Goal: Task Accomplishment & Management: Use online tool/utility

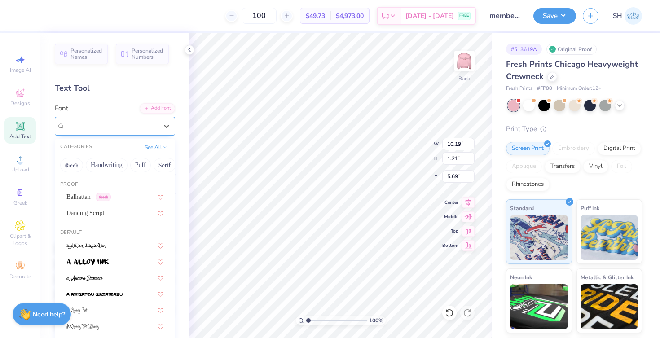
click at [91, 124] on span "[PERSON_NAME] SC" at bounding box center [96, 126] width 63 height 10
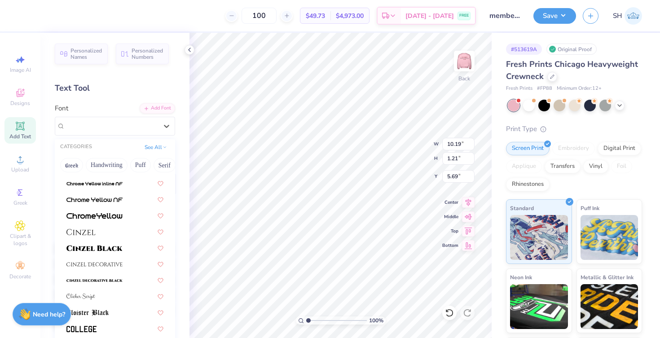
scroll to position [1110, 0]
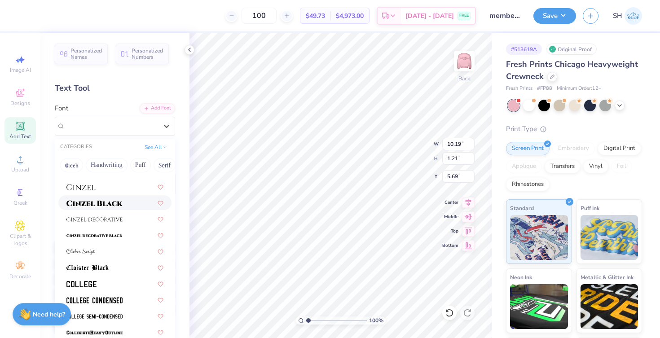
click at [111, 204] on img at bounding box center [94, 203] width 56 height 6
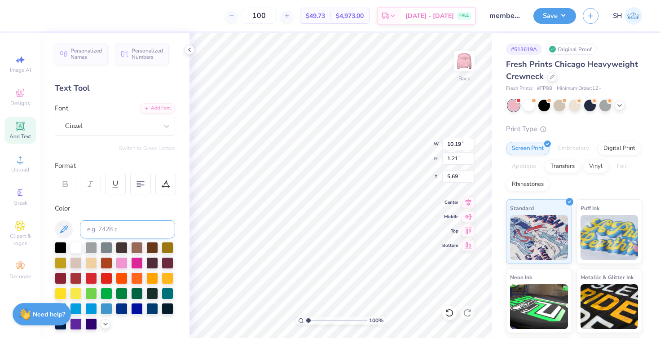
type input "14.52"
type input "0.98"
type input "5.80"
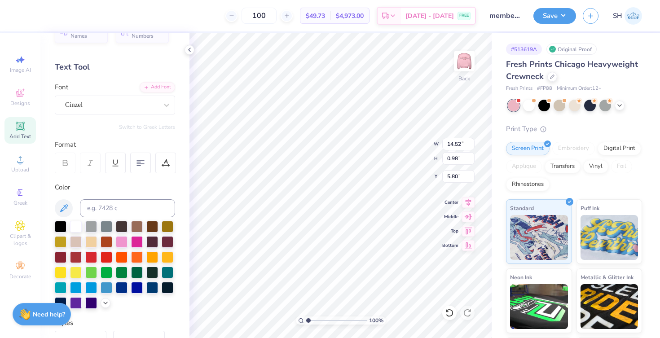
scroll to position [22, 0]
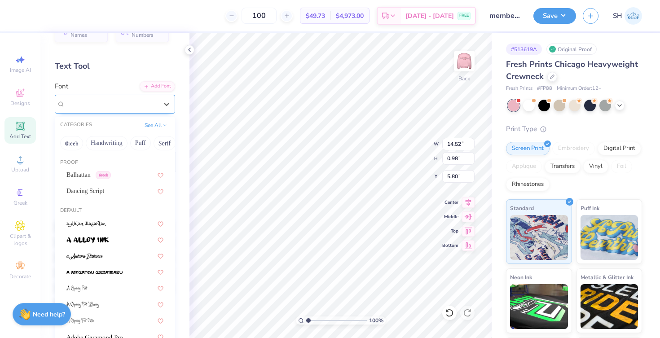
click at [138, 103] on div "Cinzel" at bounding box center [111, 104] width 94 height 14
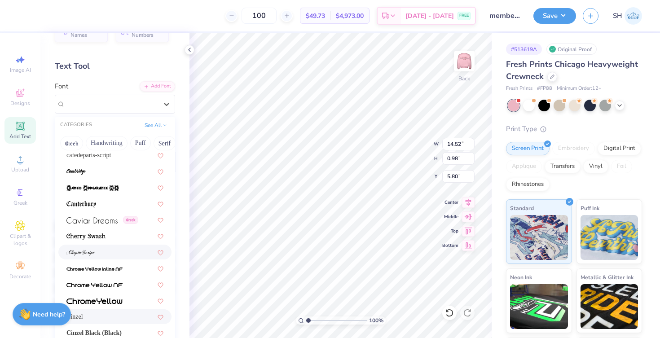
scroll to position [958, 0]
click at [109, 223] on img at bounding box center [91, 220] width 51 height 6
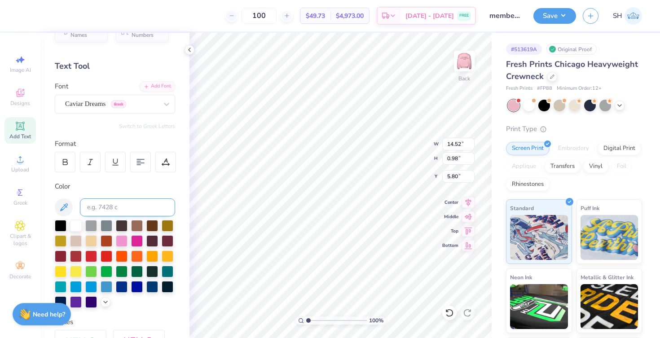
type input "10.96"
type input "1.29"
type input "5.65"
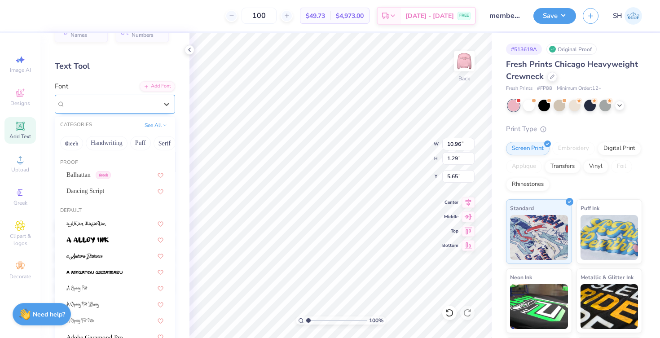
click at [94, 109] on div at bounding box center [111, 104] width 93 height 12
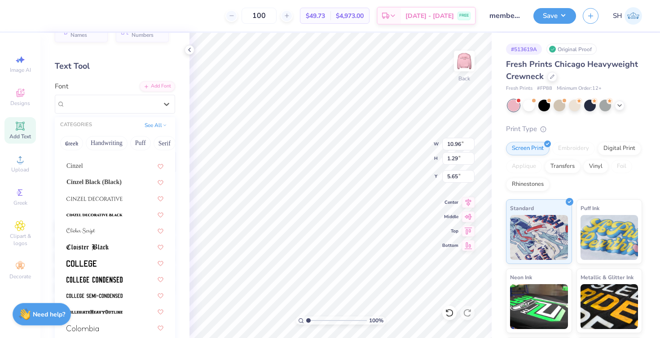
scroll to position [1228, 0]
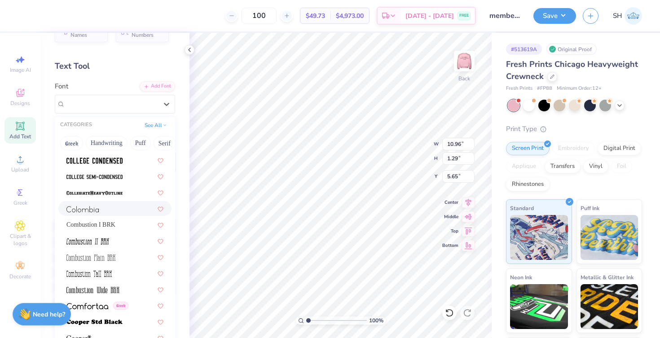
click at [106, 207] on div at bounding box center [114, 208] width 97 height 9
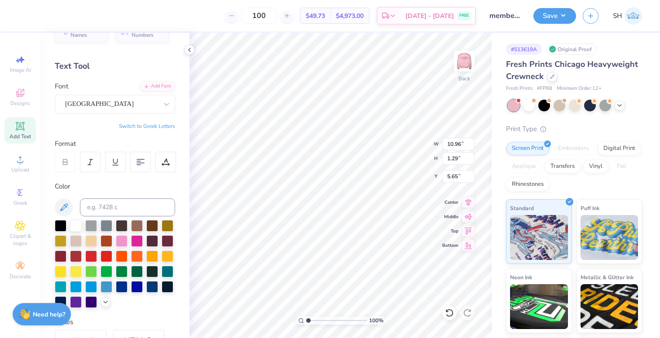
type input "7.49"
type input "1.01"
type input "5.79"
type input "9.18"
type input "1.23"
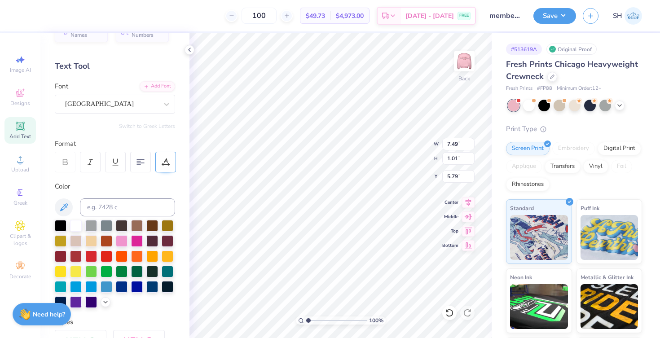
type input "5.56"
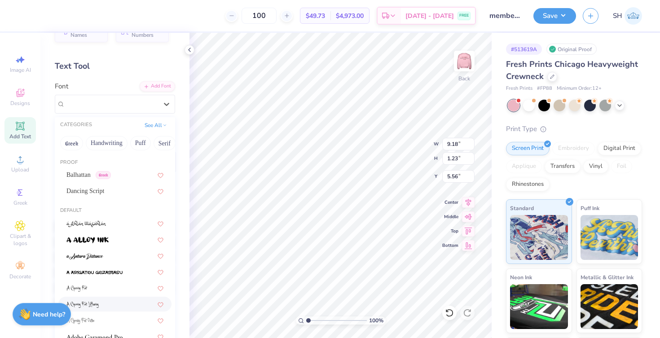
drag, startPoint x: 75, startPoint y: 98, endPoint x: 151, endPoint y: 299, distance: 214.3
click at [75, 98] on div at bounding box center [111, 104] width 93 height 12
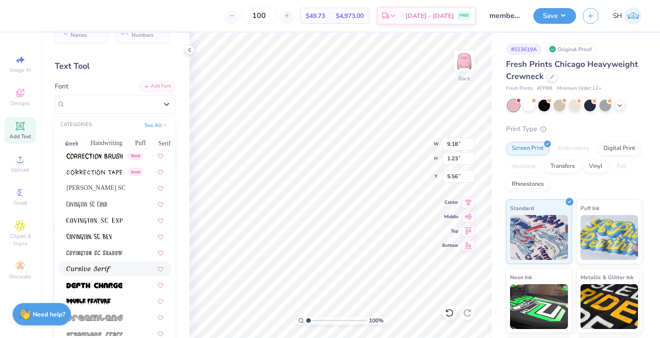
scroll to position [1472, 0]
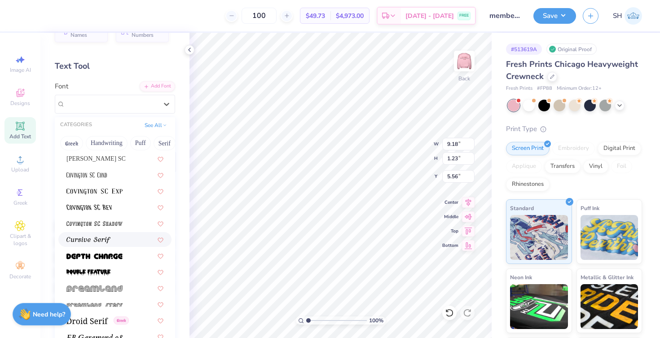
click at [115, 240] on div at bounding box center [114, 239] width 97 height 9
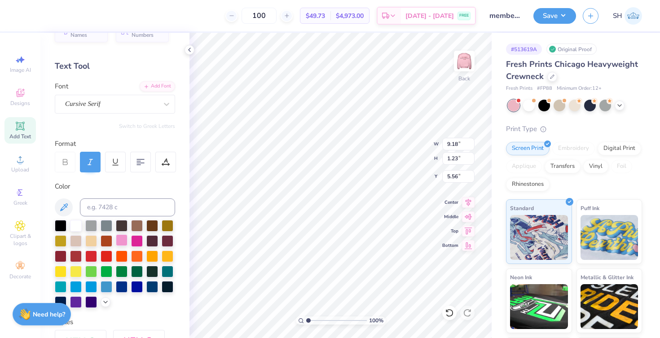
type input "15.97"
type input "1.62"
type input "5.37"
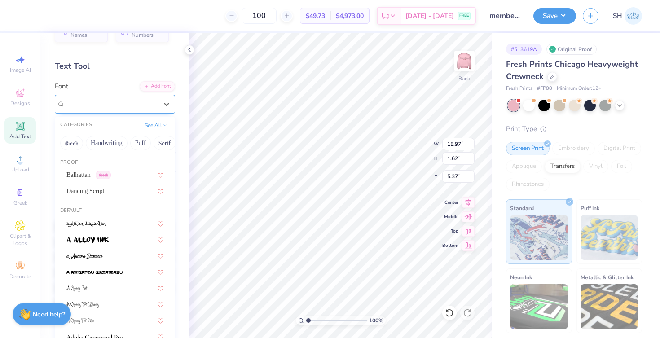
click at [91, 101] on span "Cursive Serif" at bounding box center [82, 104] width 35 height 10
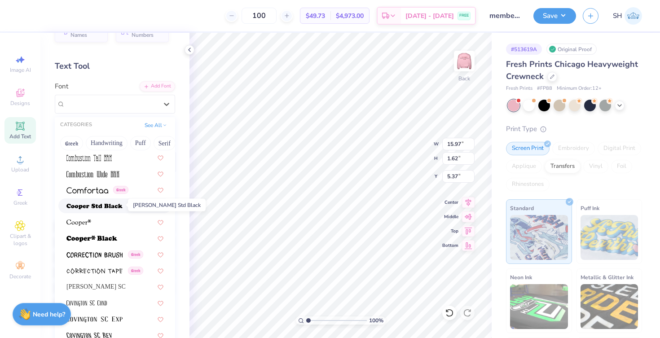
scroll to position [1384, 0]
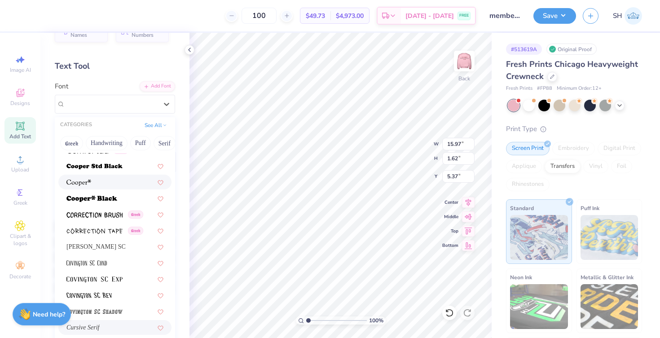
click at [112, 183] on div at bounding box center [114, 181] width 97 height 9
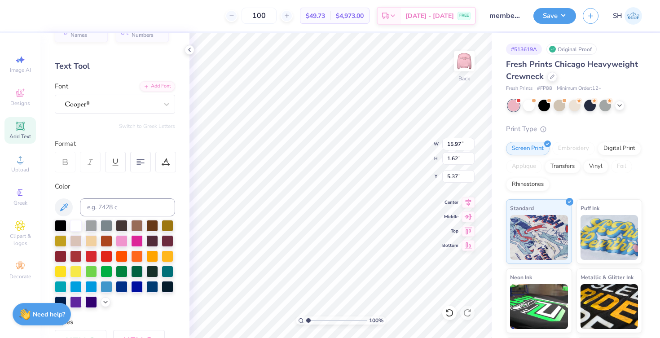
type input "13.07"
type input "1.52"
type input "5.53"
type input "10.31"
type input "1.20"
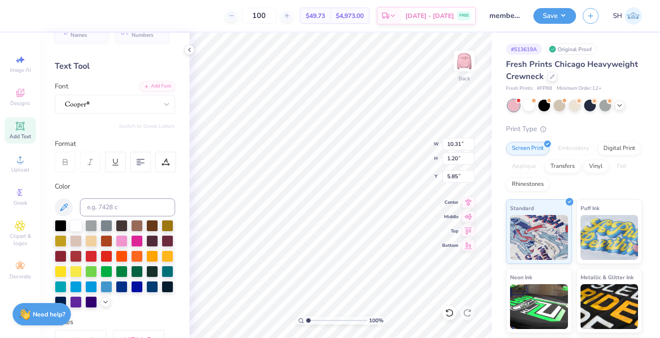
type input "5.69"
type input "9.72"
type input "1.13"
type input "5.73"
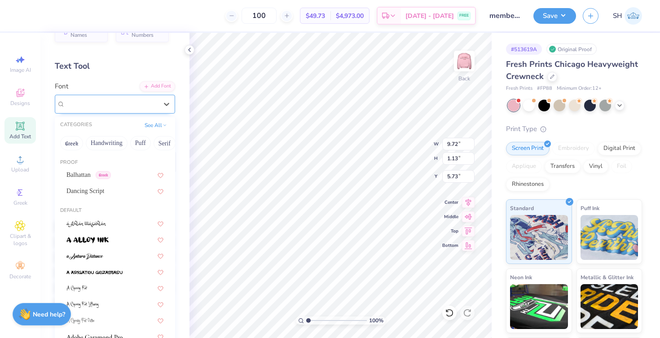
click at [118, 102] on div at bounding box center [111, 104] width 94 height 14
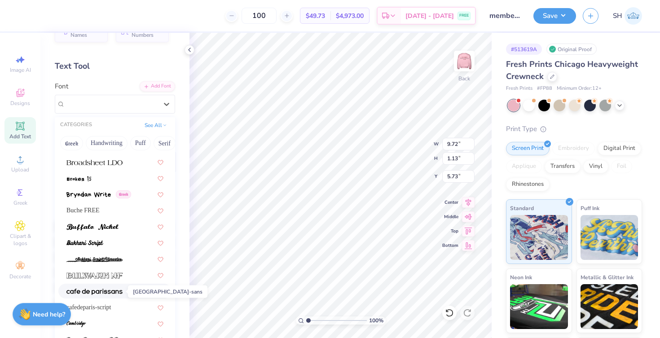
scroll to position [814, 0]
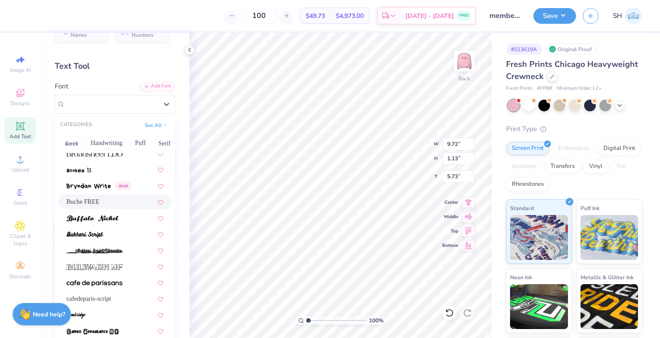
click at [111, 201] on div "Buche FREE" at bounding box center [114, 201] width 97 height 9
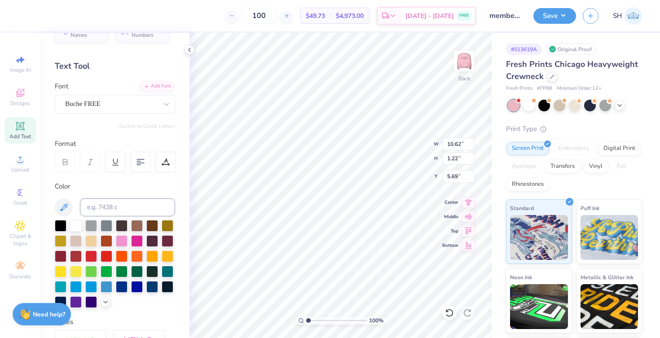
type input "10.62"
type input "1.22"
type input "5.69"
type input "9.90"
type input "1.13"
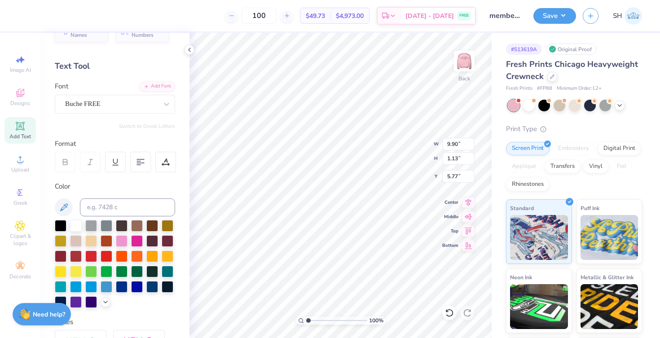
type input "5.73"
click at [380, 65] on img at bounding box center [465, 61] width 36 height 36
type input "9.65"
type input "0.98"
type input "5.88"
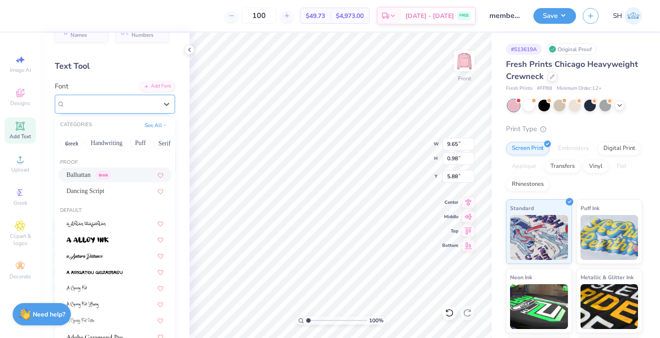
click at [116, 102] on div "Balhattan Greek" at bounding box center [111, 104] width 94 height 14
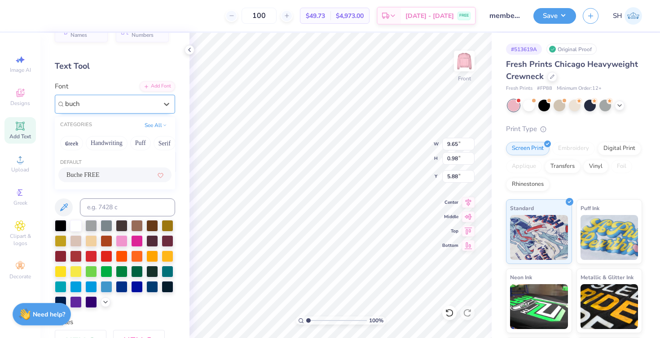
click at [115, 176] on div "Buche FREE" at bounding box center [114, 174] width 97 height 9
type input "buch"
type input "12.08"
type input "1.23"
type input "5.76"
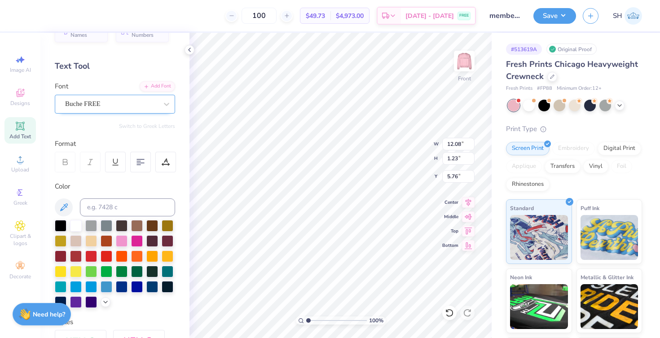
type input "3.91"
type input "0.92"
type input "9.62"
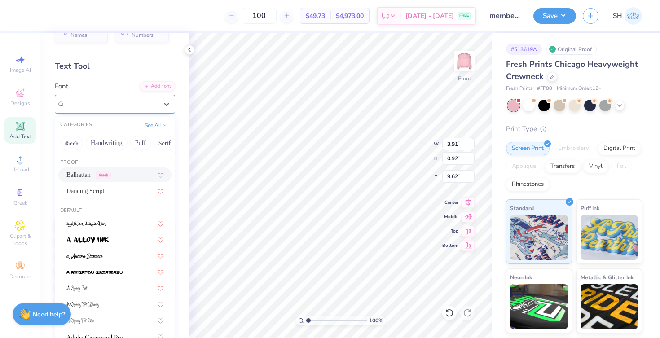
click at [111, 103] on span "Greek" at bounding box center [103, 104] width 15 height 8
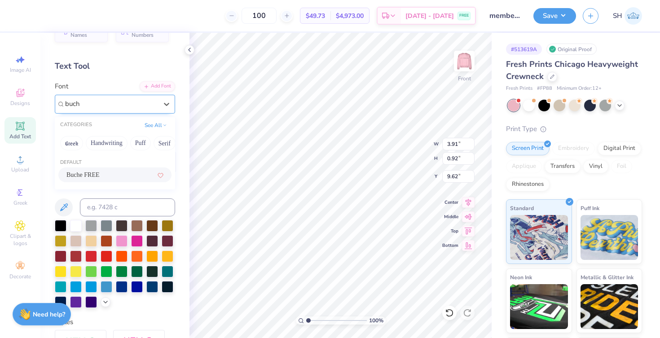
click at [99, 177] on span "Buche FREE" at bounding box center [82, 174] width 33 height 9
type input "buch"
type input "5.10"
type input "0.78"
type input "9.70"
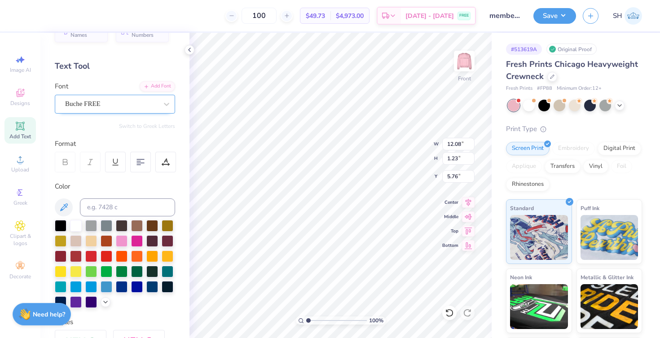
scroll to position [0, 2]
type textarea "IU [PERSON_NAME] [GEOGRAPHIC_DATA]"
click at [380, 65] on img at bounding box center [465, 61] width 36 height 36
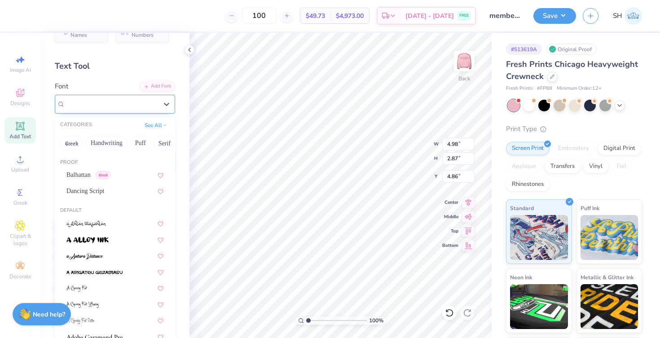
click at [93, 102] on div "cafedeparis-script" at bounding box center [111, 104] width 94 height 14
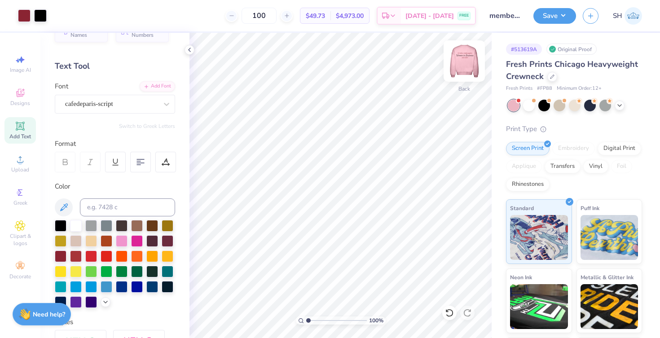
click at [380, 64] on img at bounding box center [465, 61] width 36 height 36
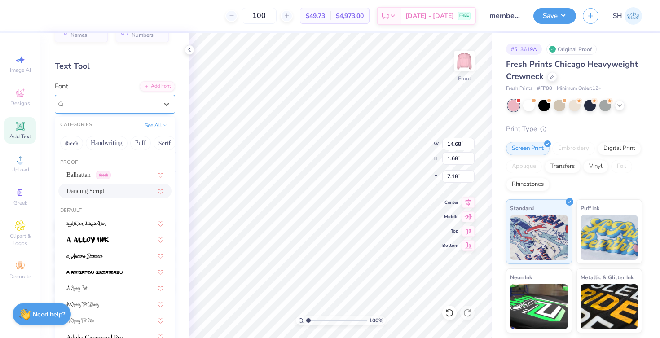
click at [109, 106] on div "Dancing Script" at bounding box center [111, 104] width 94 height 14
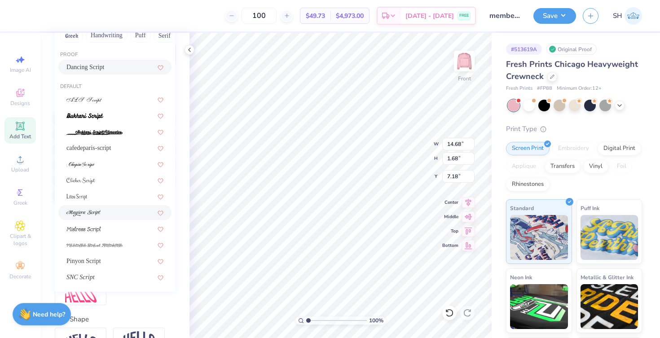
scroll to position [127, 0]
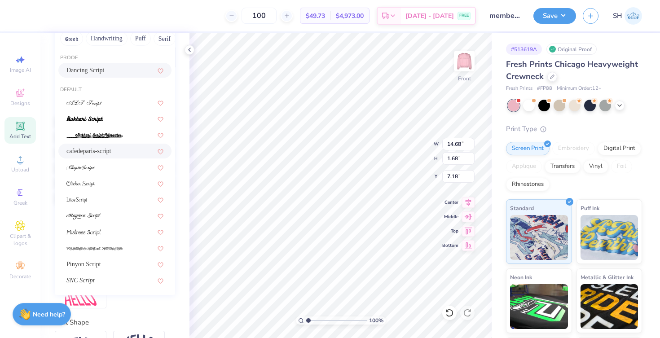
click at [102, 155] on div "cafedeparis-script" at bounding box center [114, 150] width 97 height 9
type input "script"
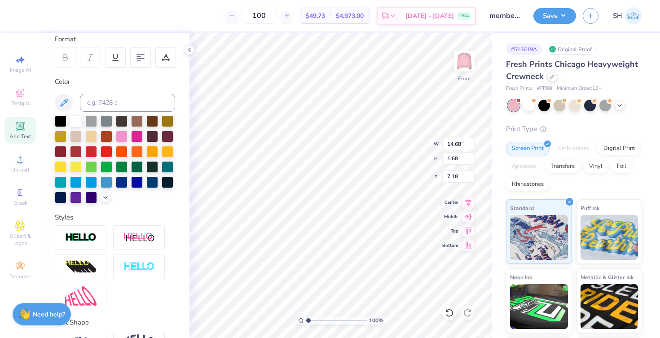
type input "8.88"
type input "1.94"
type input "7.05"
type input "12.66"
type input "2.77"
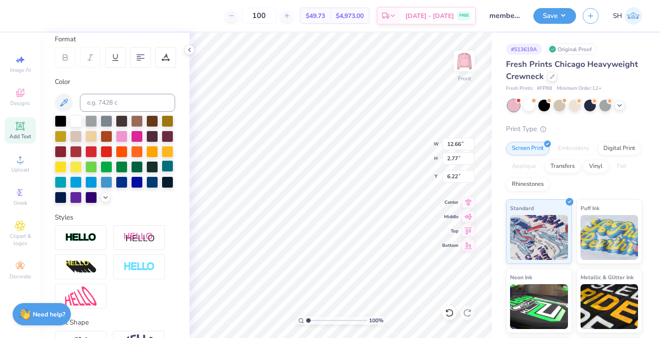
type input "6.99"
type input "12.16"
type input "1.23"
type input "5.76"
type input "9.31"
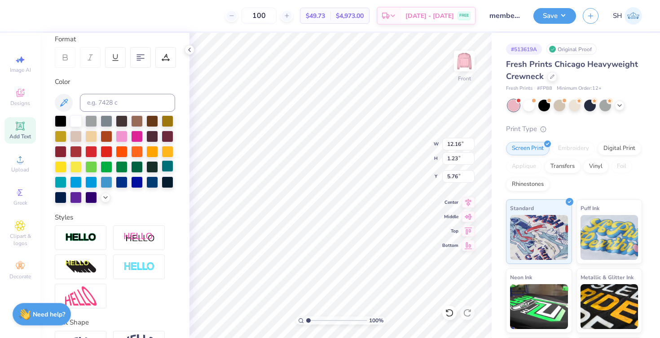
type input "0.95"
type input "6.05"
type input "12.66"
type input "2.77"
type input "6.49"
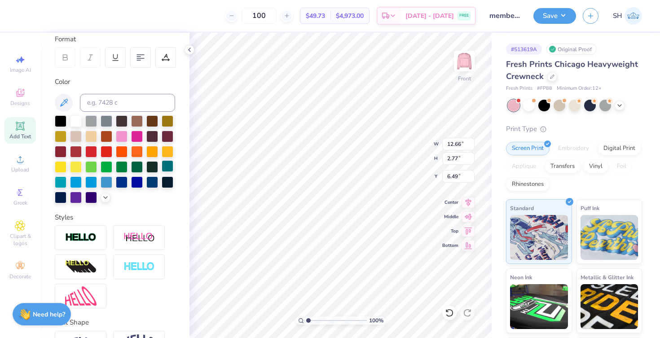
type input "5.10"
type input "0.78"
type input "9.70"
type input "4.05"
type input "0.62"
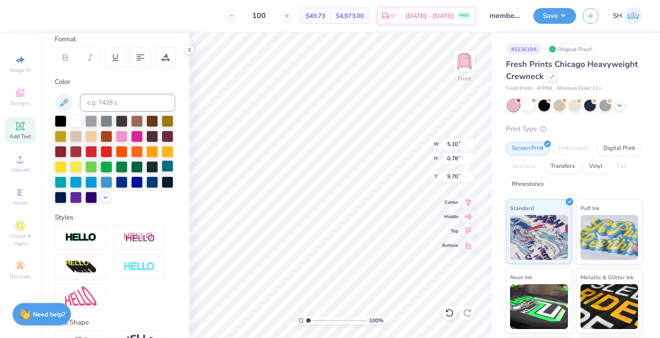
type input "9.86"
type input "12.66"
type input "2.77"
type input "6.81"
type textarea "Women inBusiness"
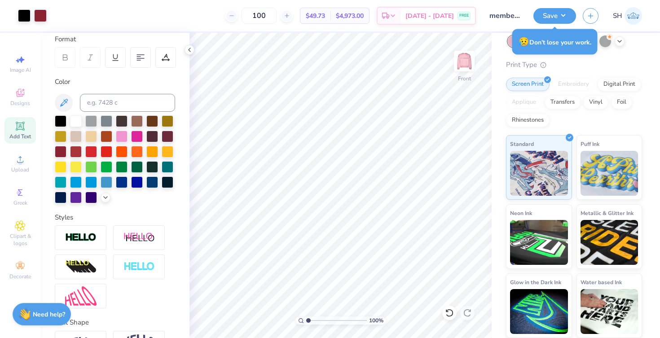
scroll to position [64, 0]
click at [380, 13] on button "Save" at bounding box center [555, 15] width 43 height 16
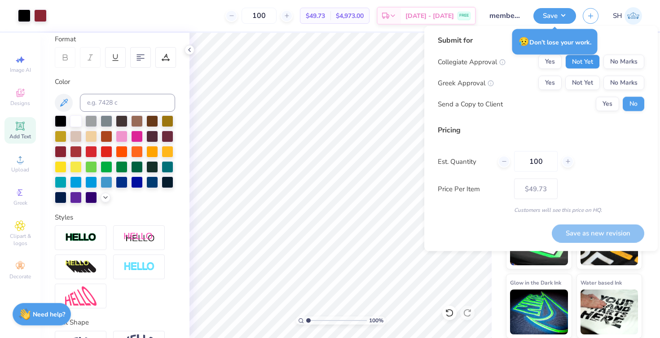
click at [380, 58] on button "Not Yet" at bounding box center [583, 62] width 35 height 14
click at [380, 84] on button "Not Yet" at bounding box center [583, 83] width 35 height 14
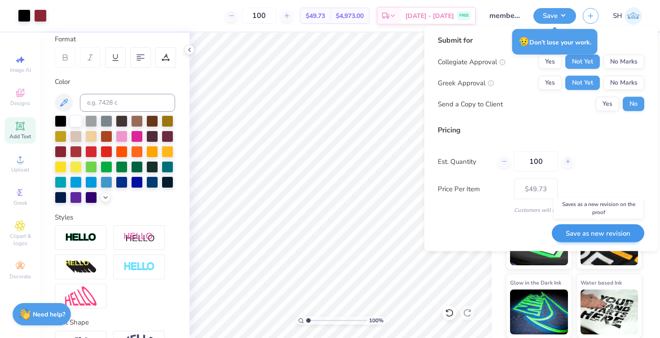
click at [380, 235] on button "Save as new revision" at bounding box center [598, 233] width 93 height 18
type input "$49.73"
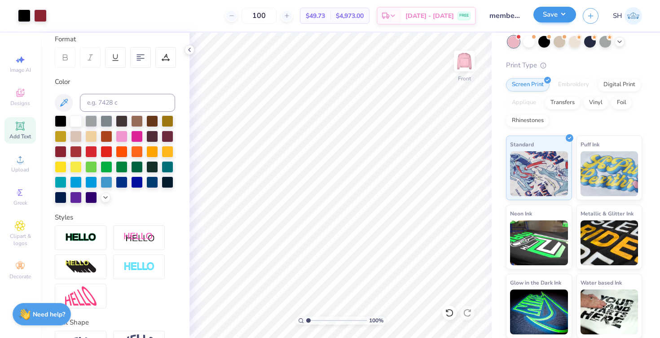
click at [380, 18] on button "Save" at bounding box center [555, 15] width 43 height 16
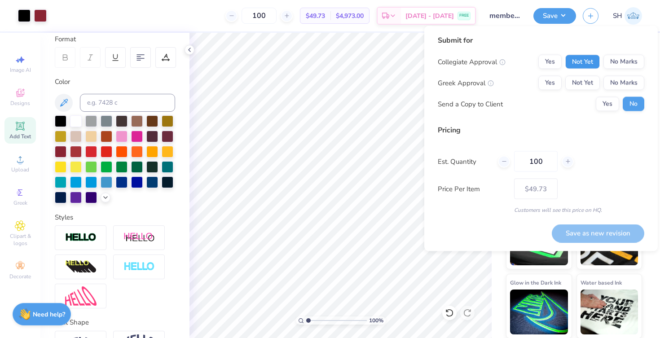
click at [380, 59] on button "Not Yet" at bounding box center [583, 62] width 35 height 14
click at [380, 78] on button "Not Yet" at bounding box center [583, 83] width 35 height 14
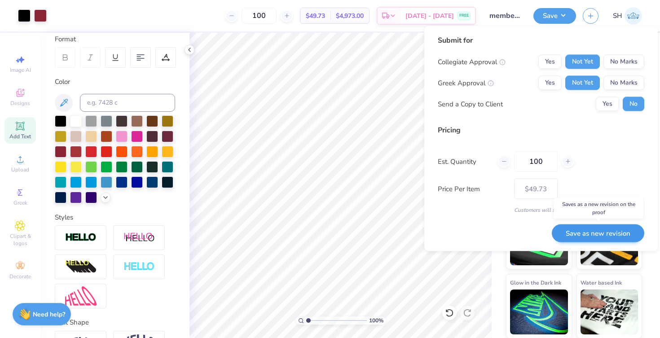
click at [380, 232] on button "Save as new revision" at bounding box center [598, 233] width 93 height 18
type input "$49.73"
